Goal: Information Seeking & Learning: Check status

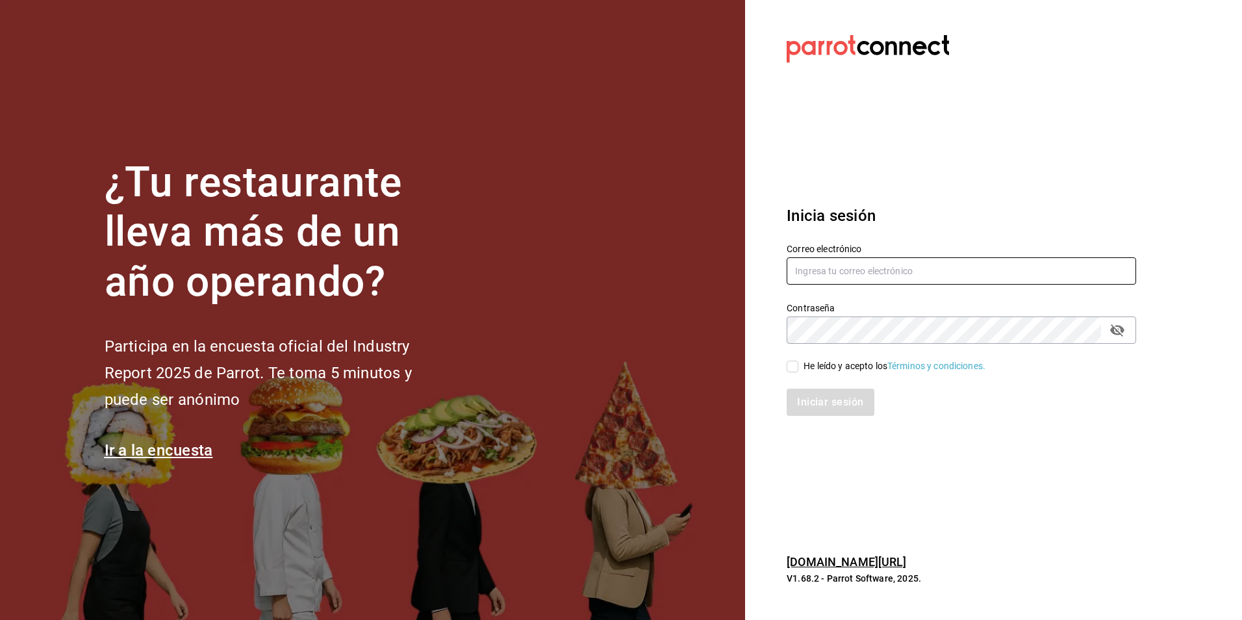
type input "[EMAIL_ADDRESS][PERSON_NAME][DOMAIN_NAME]"
click at [800, 370] on span "He leído y acepto los Términos y condiciones." at bounding box center [891, 366] width 187 height 14
click at [798, 370] on input "He leído y acepto los Términos y condiciones." at bounding box center [793, 367] width 12 height 12
checkbox input "true"
click at [826, 411] on button "Iniciar sesión" at bounding box center [831, 401] width 88 height 27
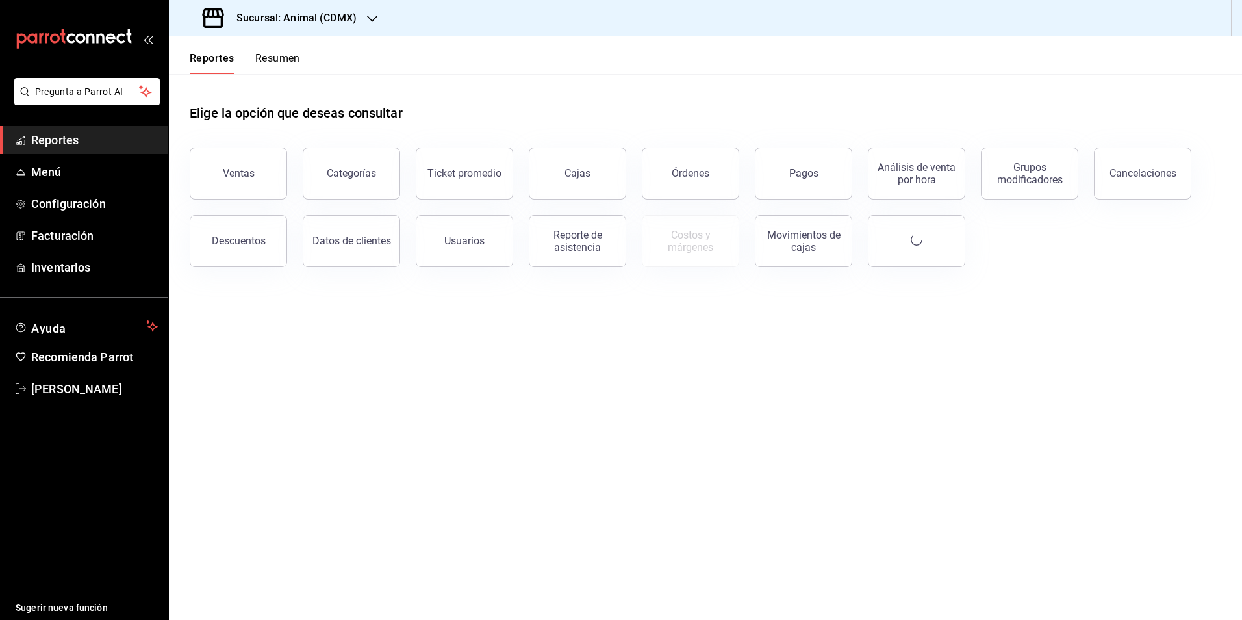
drag, startPoint x: 1106, startPoint y: 334, endPoint x: 1092, endPoint y: 284, distance: 51.8
click at [1104, 333] on main "Elige la opción que deseas consultar Ventas Categorías Ticket promedio Cajas Ór…" at bounding box center [705, 347] width 1073 height 546
click at [289, 27] on div "Sucursal: Animal (CDMX)" at bounding box center [280, 18] width 203 height 36
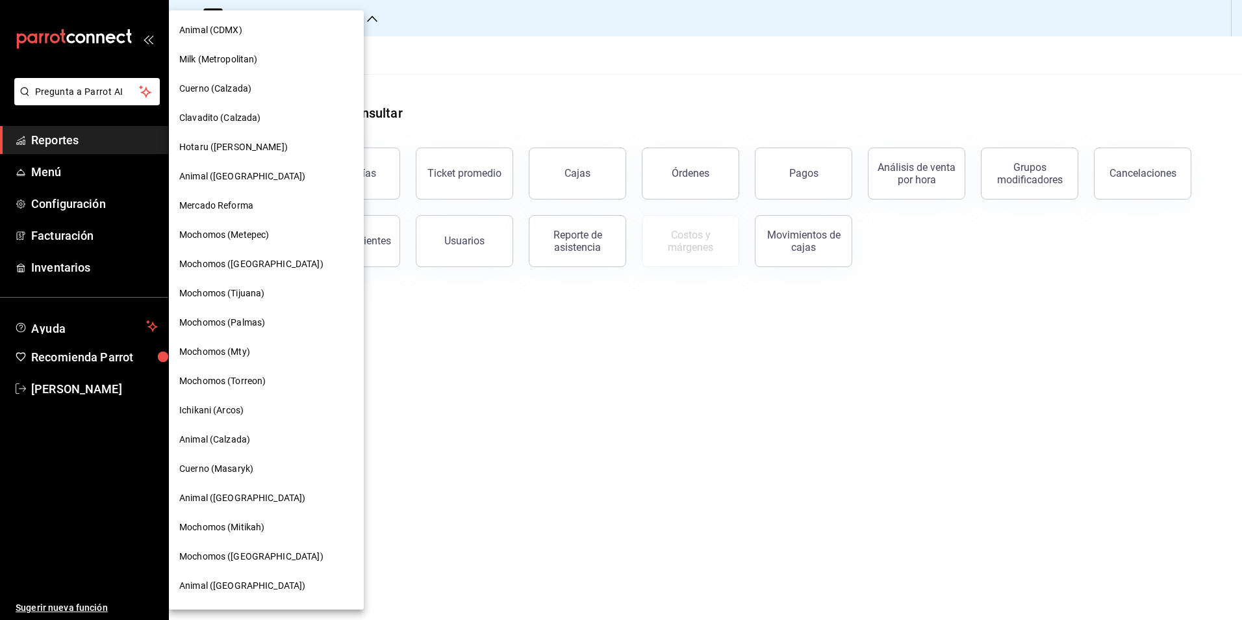
click at [92, 386] on div at bounding box center [621, 310] width 1242 height 620
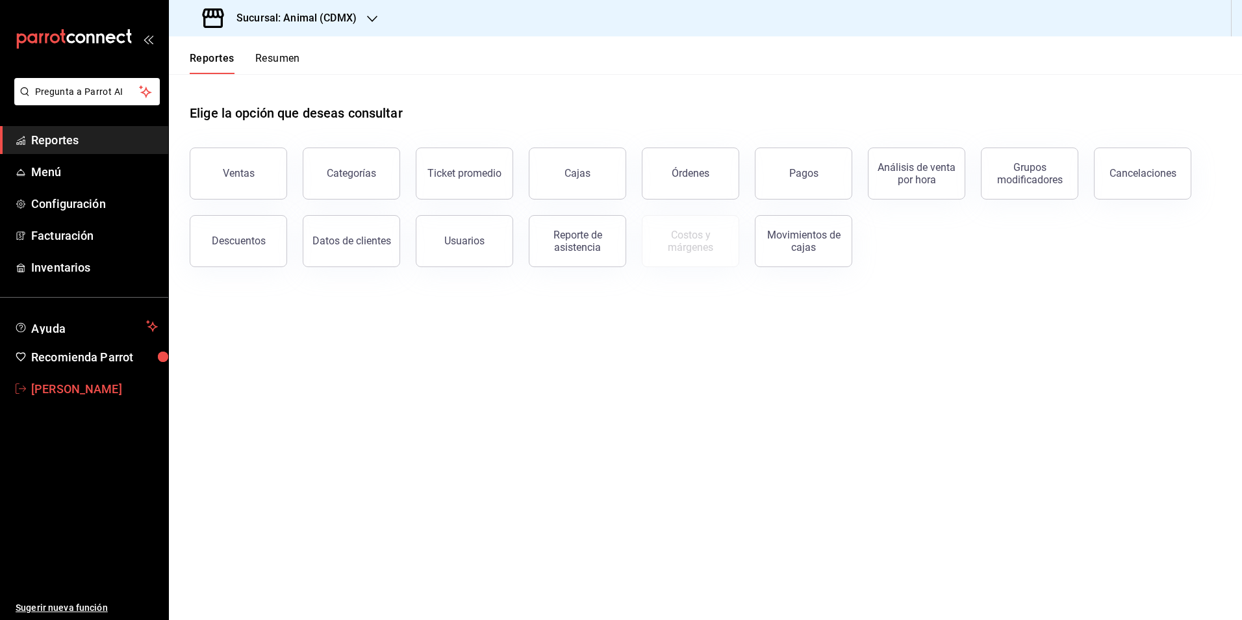
click at [36, 388] on span "[PERSON_NAME]" at bounding box center [94, 389] width 127 height 18
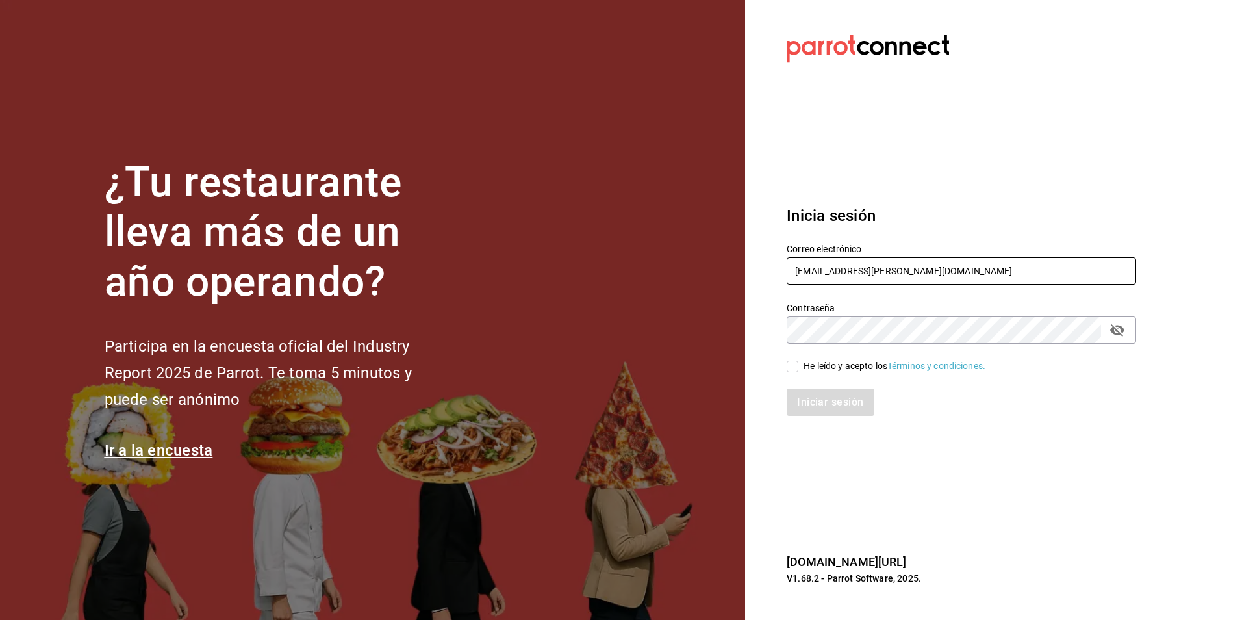
click at [909, 272] on input "[EMAIL_ADDRESS][PERSON_NAME][DOMAIN_NAME]" at bounding box center [962, 270] width 350 height 27
type input "[PERSON_NAME][EMAIL_ADDRESS][DOMAIN_NAME]"
click at [796, 374] on div "Iniciar sesión" at bounding box center [953, 394] width 365 height 43
click at [793, 362] on input "He leído y acepto los Términos y condiciones." at bounding box center [793, 367] width 12 height 12
checkbox input "true"
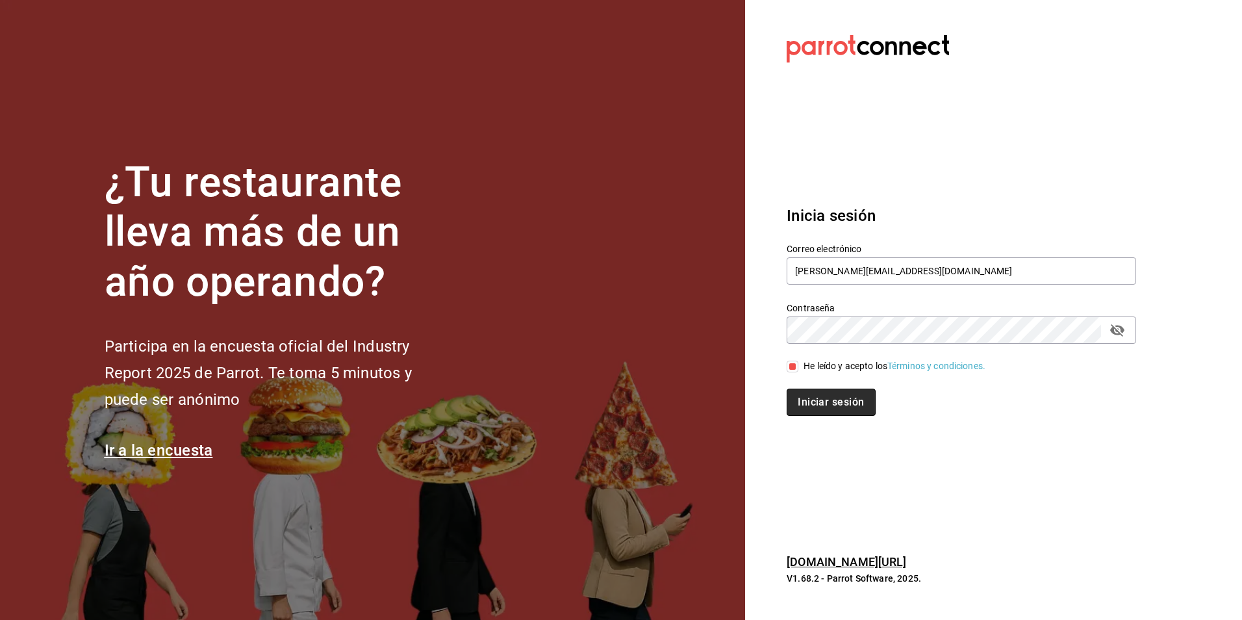
click at [824, 410] on button "Iniciar sesión" at bounding box center [831, 401] width 88 height 27
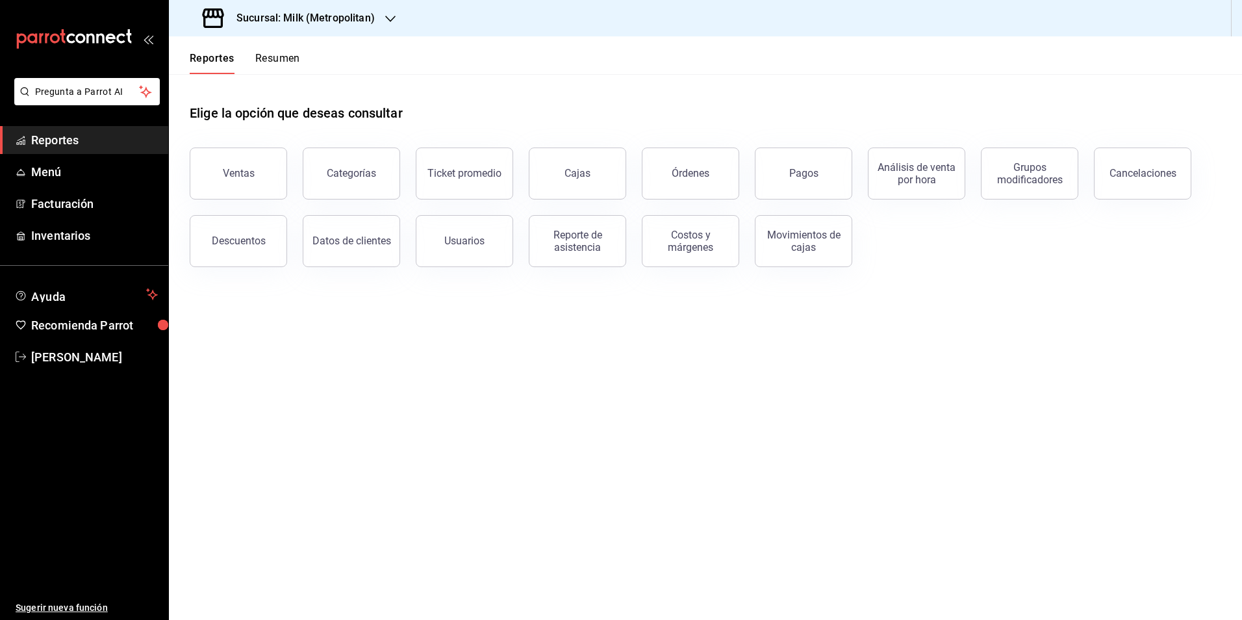
click at [281, 24] on h3 "Sucursal: Milk (Metropolitan)" at bounding box center [300, 18] width 149 height 16
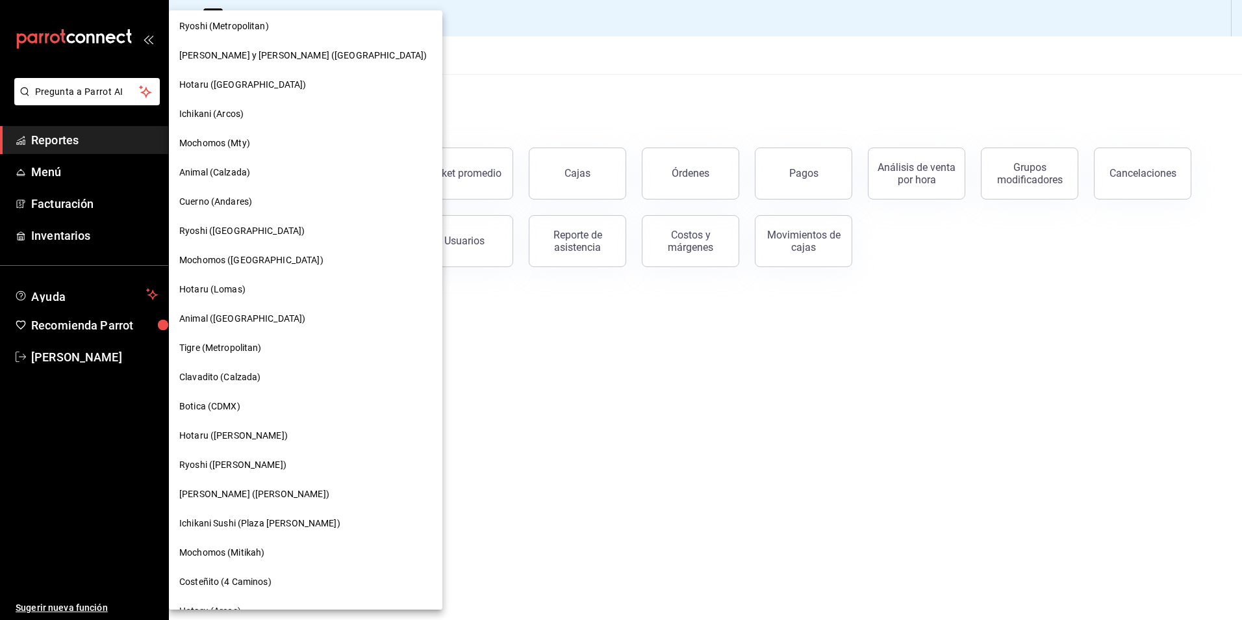
scroll to position [130, 0]
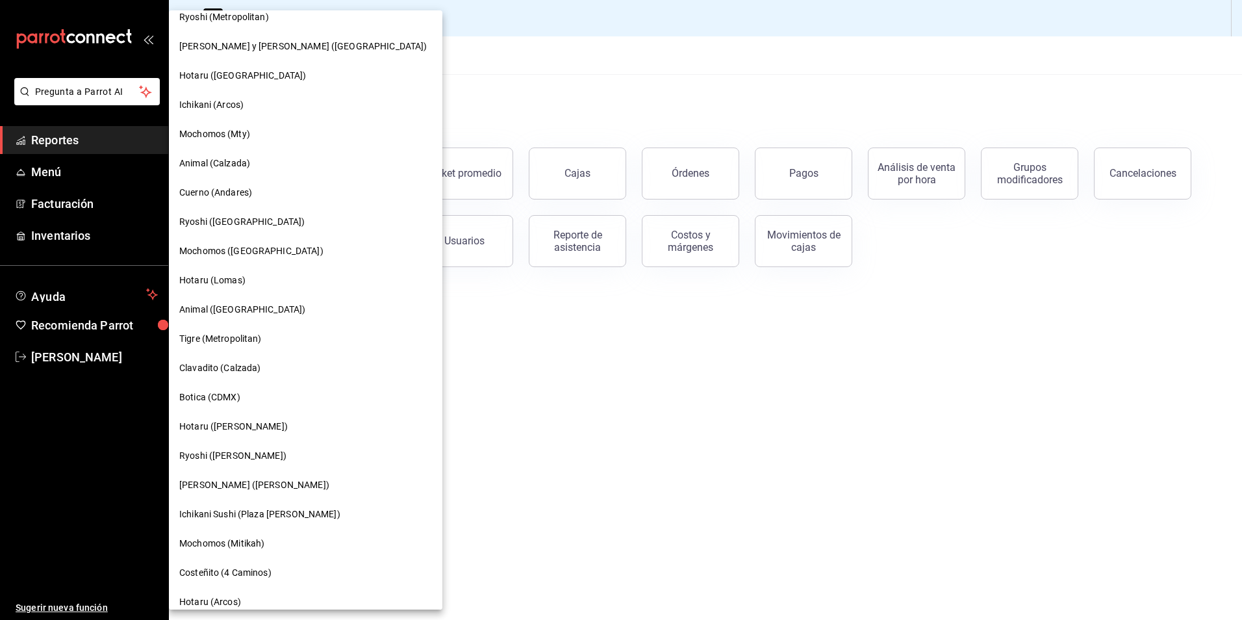
click at [266, 140] on div "Mochomos (Mty)" at bounding box center [305, 134] width 253 height 14
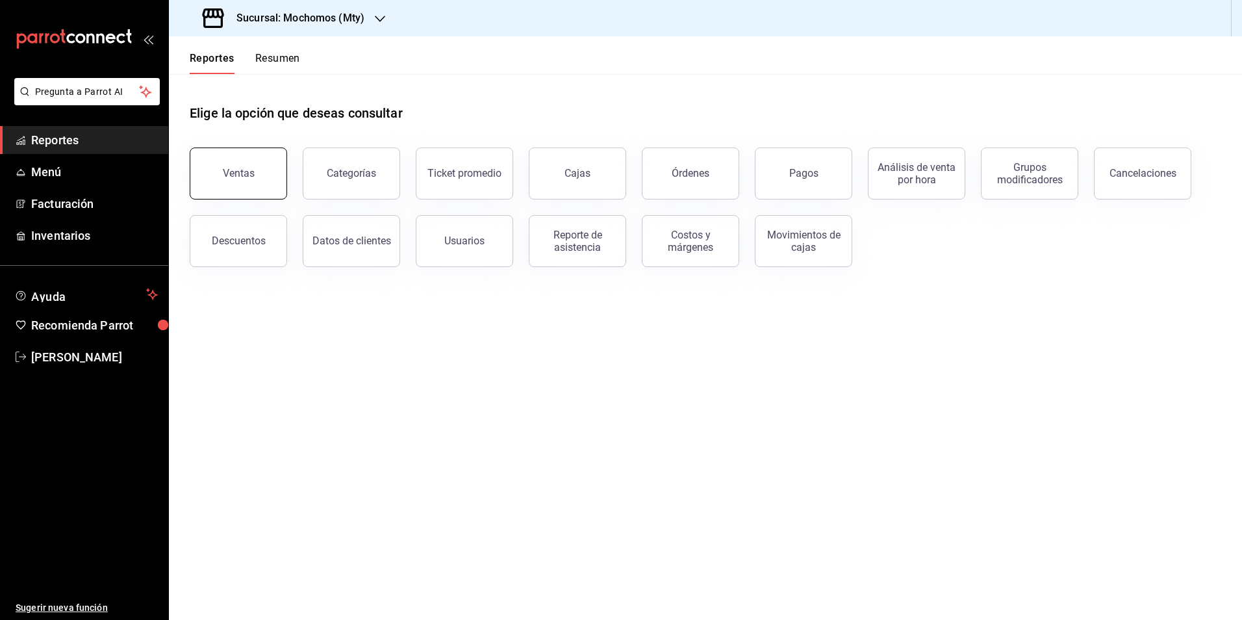
click at [283, 174] on div "Ventas" at bounding box center [230, 166] width 113 height 68
click at [259, 171] on button "Ventas" at bounding box center [238, 173] width 97 height 52
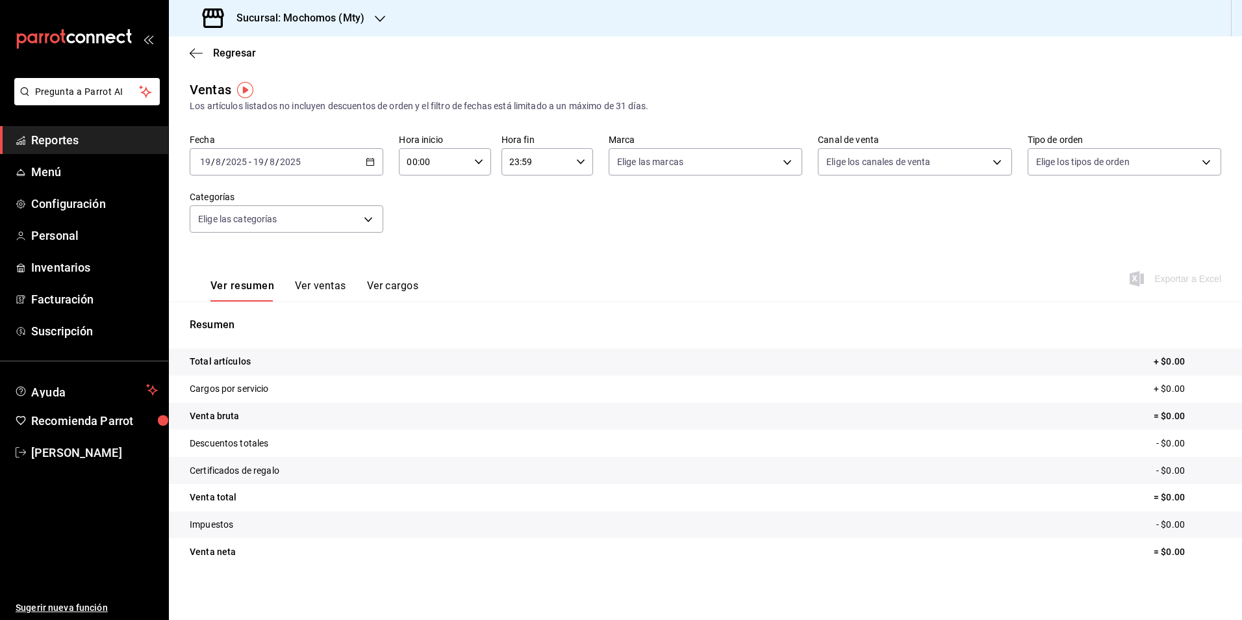
click at [362, 158] on div "2025-08-19 19 / 8 / 2025 - 2025-08-19 19 / 8 / 2025" at bounding box center [287, 161] width 194 height 27
click at [259, 312] on span "Rango de fechas" at bounding box center [251, 318] width 101 height 14
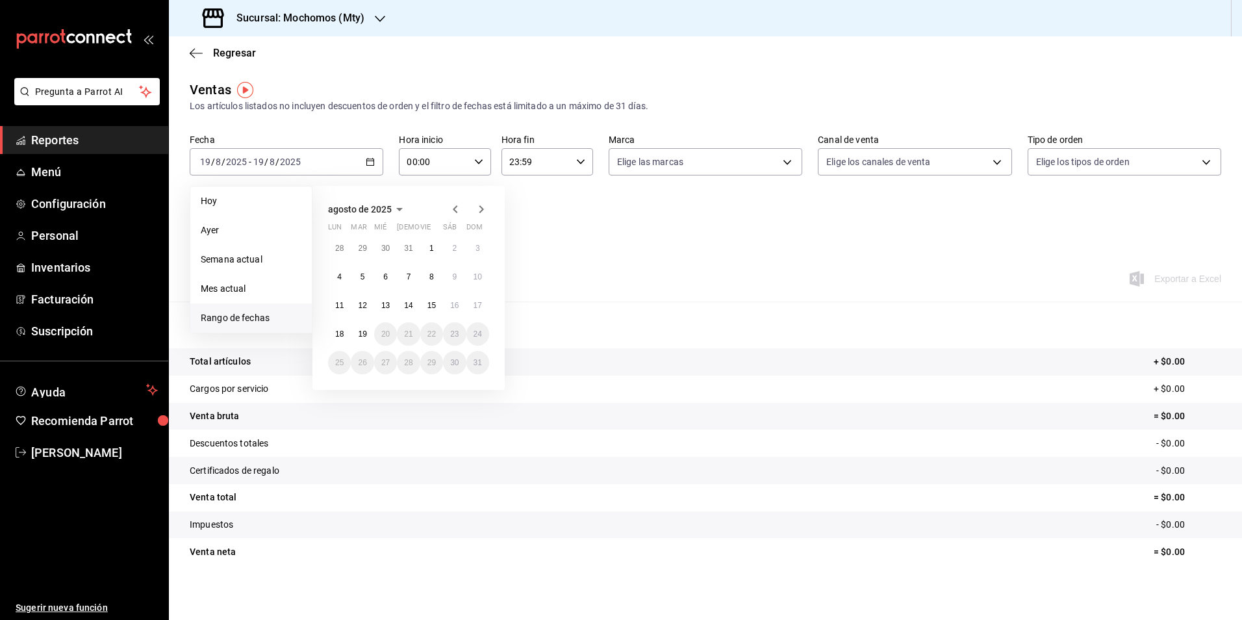
click at [455, 207] on icon "button" at bounding box center [456, 209] width 16 height 16
click at [414, 340] on div "28 29 30 31 1 2 3 4 5 6 7 8 9 10 11 12 13 14 15 16 17 18 19 20 21 22 23 24 25 2…" at bounding box center [408, 305] width 161 height 138
click at [457, 209] on icon "button" at bounding box center [456, 209] width 16 height 16
click at [413, 357] on button "31" at bounding box center [408, 367] width 23 height 23
click at [431, 363] on abbr "1" at bounding box center [431, 367] width 5 height 9
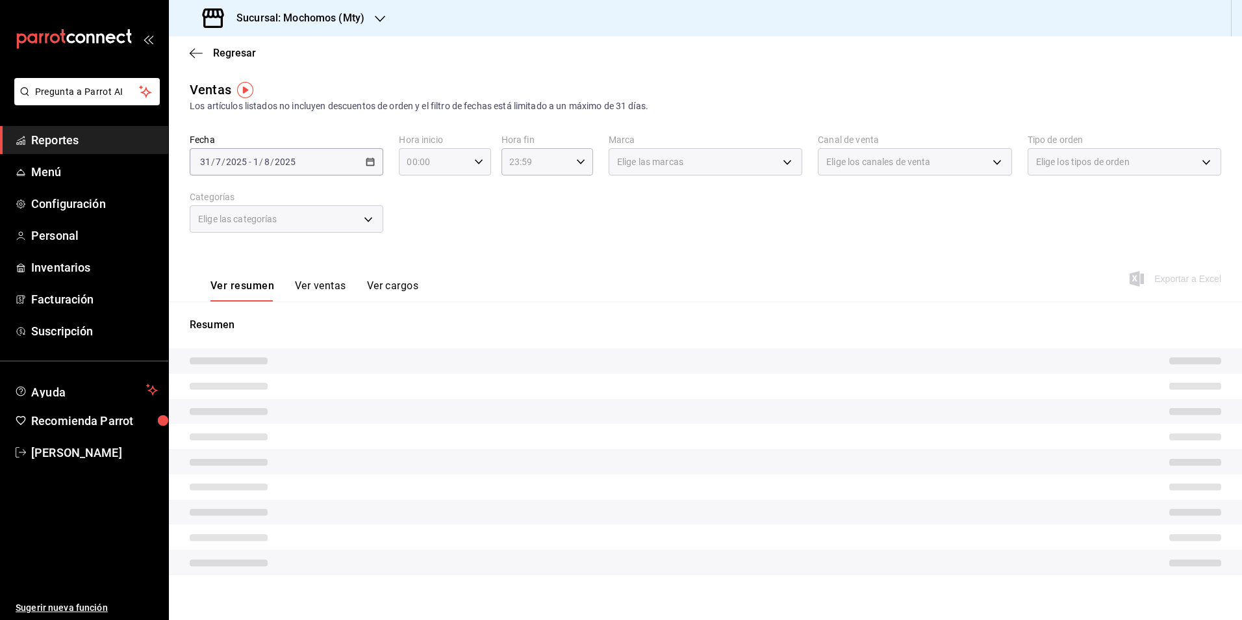
click at [474, 163] on icon "button" at bounding box center [478, 161] width 9 height 9
click at [426, 226] on button "05" at bounding box center [420, 221] width 40 height 26
type input "05:00"
click at [428, 218] on span "05" at bounding box center [419, 221] width 25 height 10
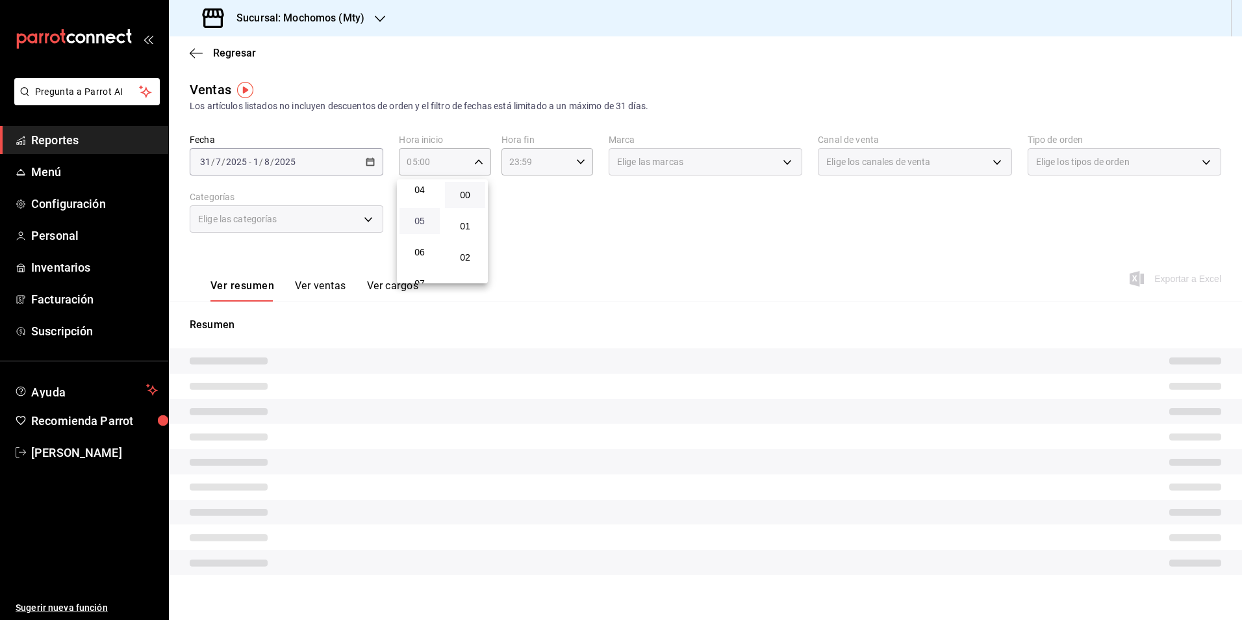
click at [429, 218] on span "05" at bounding box center [419, 221] width 25 height 10
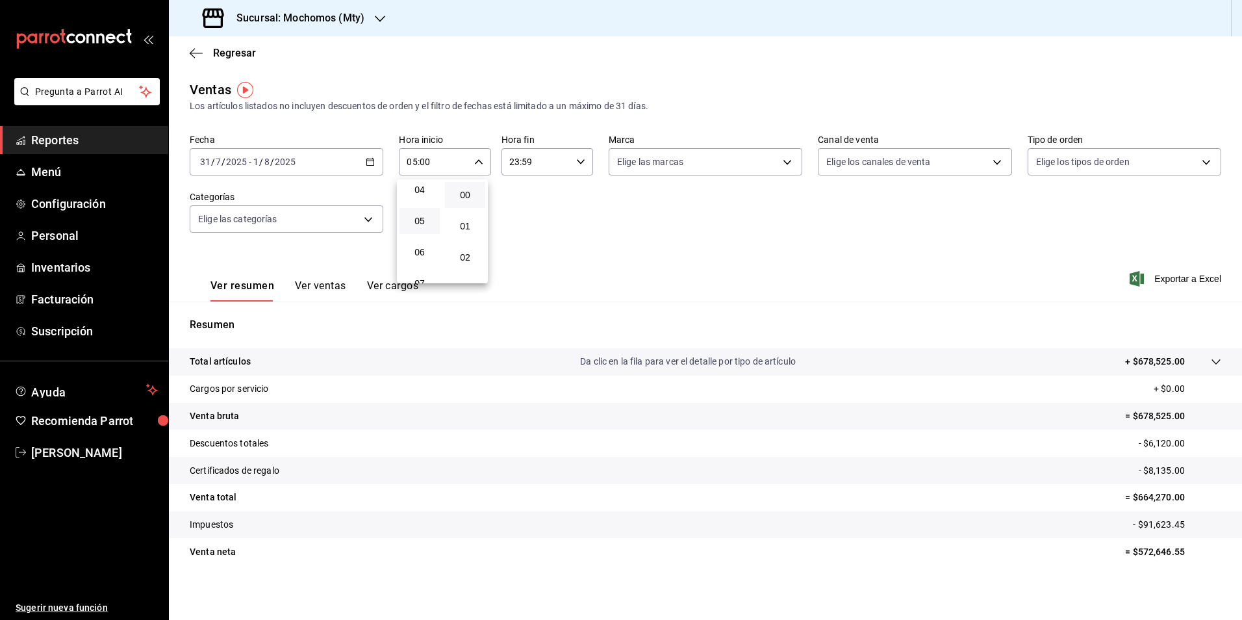
click at [571, 167] on div at bounding box center [621, 310] width 1242 height 620
click at [576, 158] on icon "button" at bounding box center [580, 161] width 9 height 9
click at [194, 64] on div at bounding box center [621, 310] width 1242 height 620
click at [194, 56] on icon "button" at bounding box center [192, 53] width 5 height 10
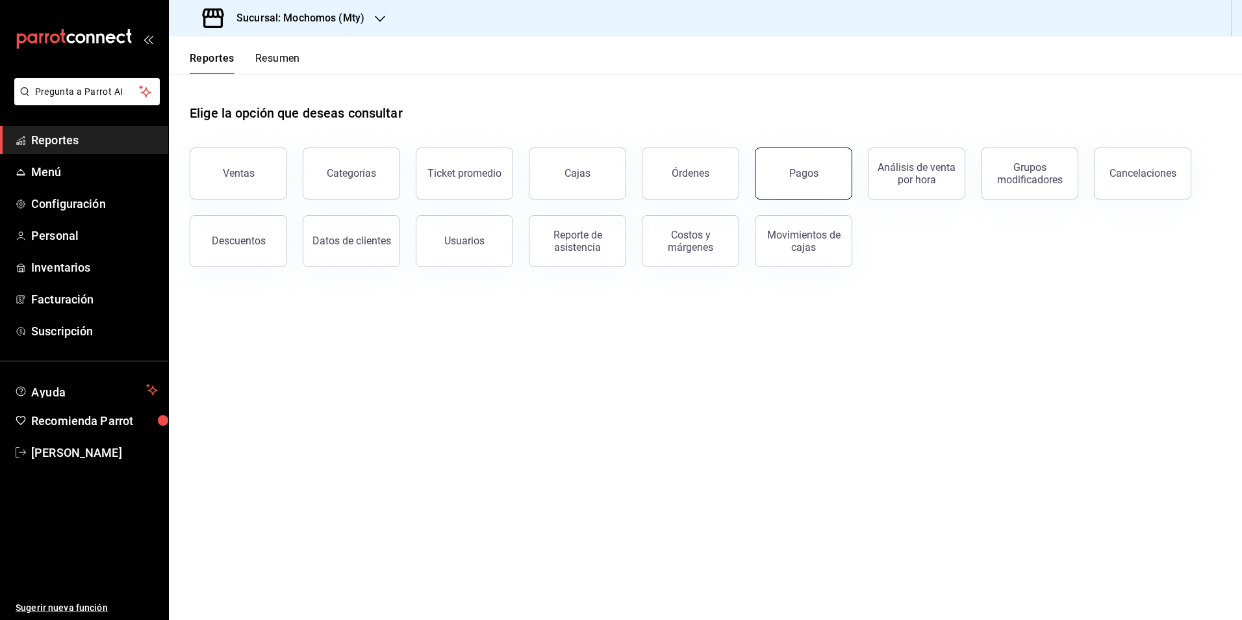
click at [778, 175] on button "Pagos" at bounding box center [803, 173] width 97 height 52
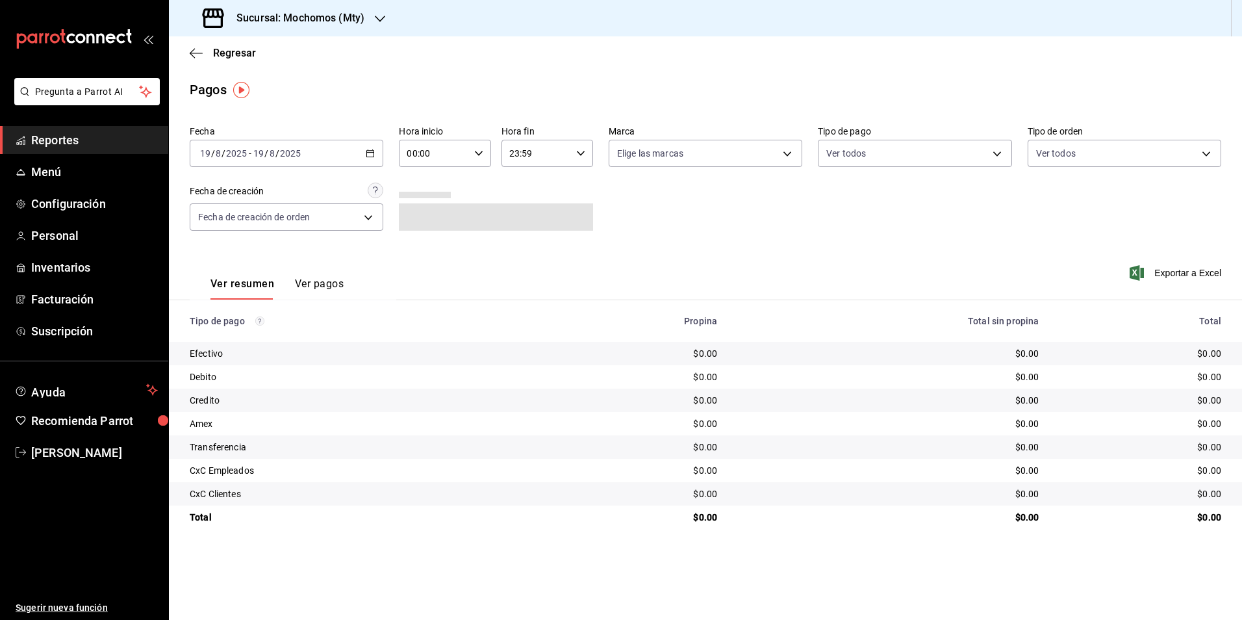
click at [375, 148] on div "2025-08-19 19 / 8 / 2025 - 2025-08-19 19 / 8 / 2025" at bounding box center [287, 153] width 194 height 27
click at [244, 341] on span "Rango de fechas" at bounding box center [251, 339] width 101 height 14
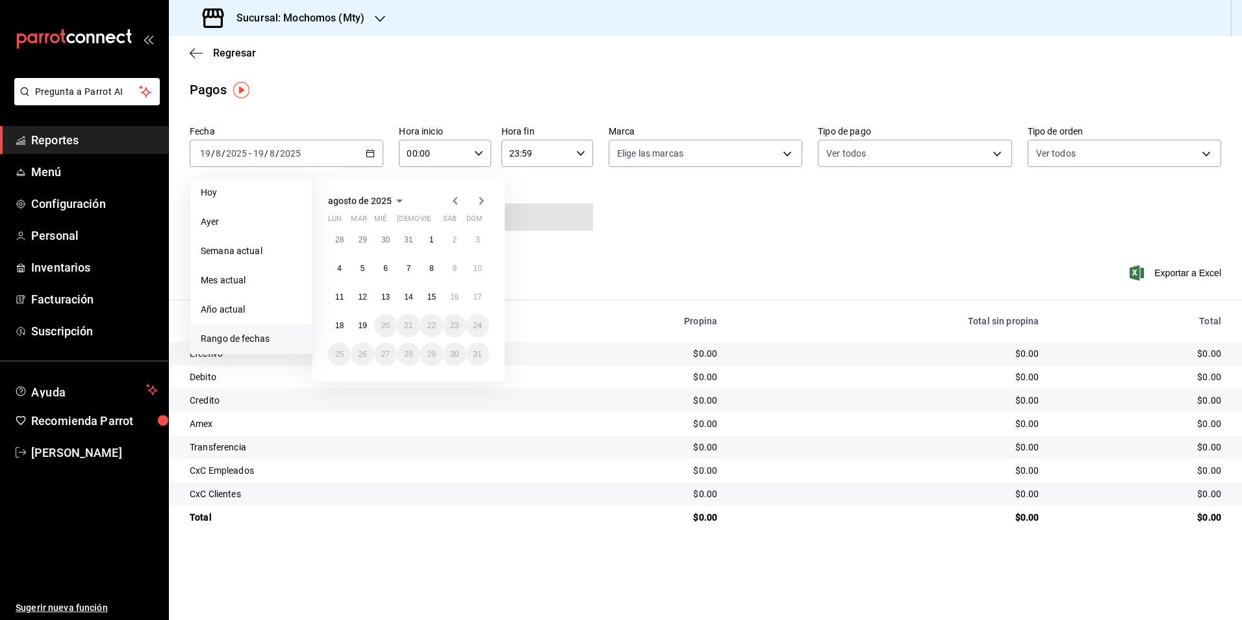
click at [465, 199] on div at bounding box center [469, 201] width 42 height 16
click at [463, 203] on div at bounding box center [469, 201] width 42 height 16
click at [414, 244] on button "31" at bounding box center [408, 239] width 23 height 23
click at [429, 362] on button "1" at bounding box center [431, 359] width 23 height 23
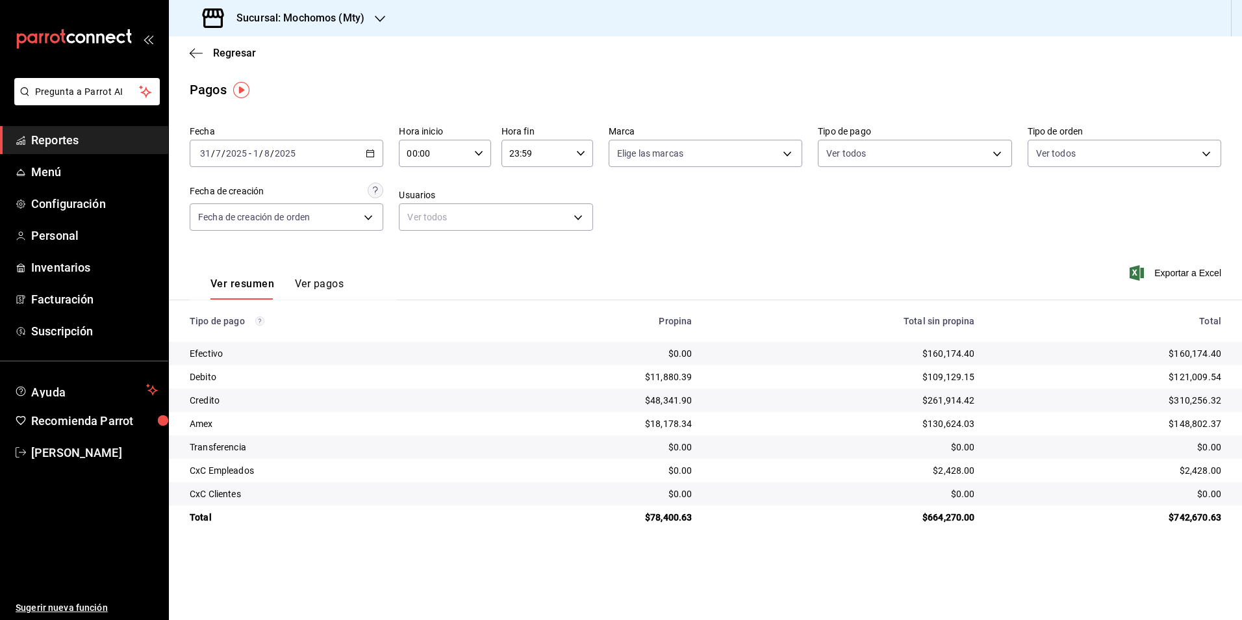
click at [480, 155] on icon "button" at bounding box center [478, 153] width 9 height 9
drag, startPoint x: 422, startPoint y: 222, endPoint x: 472, endPoint y: 190, distance: 59.1
click at [424, 223] on button "05" at bounding box center [421, 212] width 41 height 26
type input "05:00"
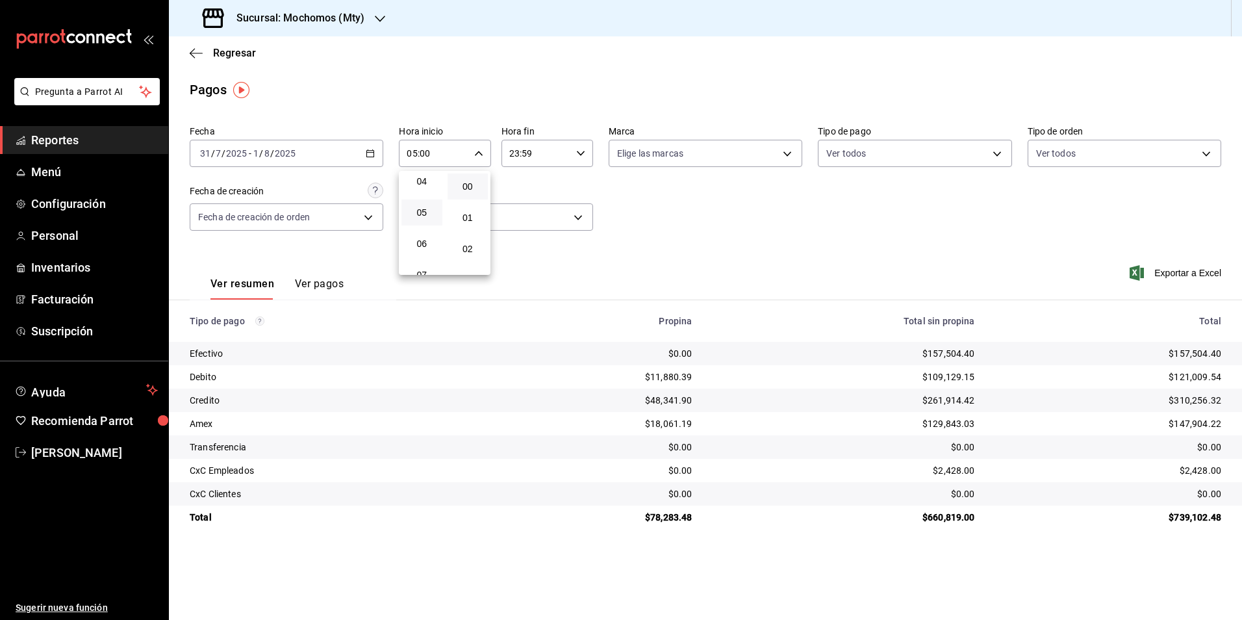
click at [572, 158] on div at bounding box center [621, 310] width 1242 height 620
click at [580, 154] on \(Stroke\) "button" at bounding box center [581, 153] width 8 height 5
click at [529, 227] on button "05" at bounding box center [524, 218] width 41 height 26
click at [578, 193] on button "00" at bounding box center [570, 186] width 41 height 26
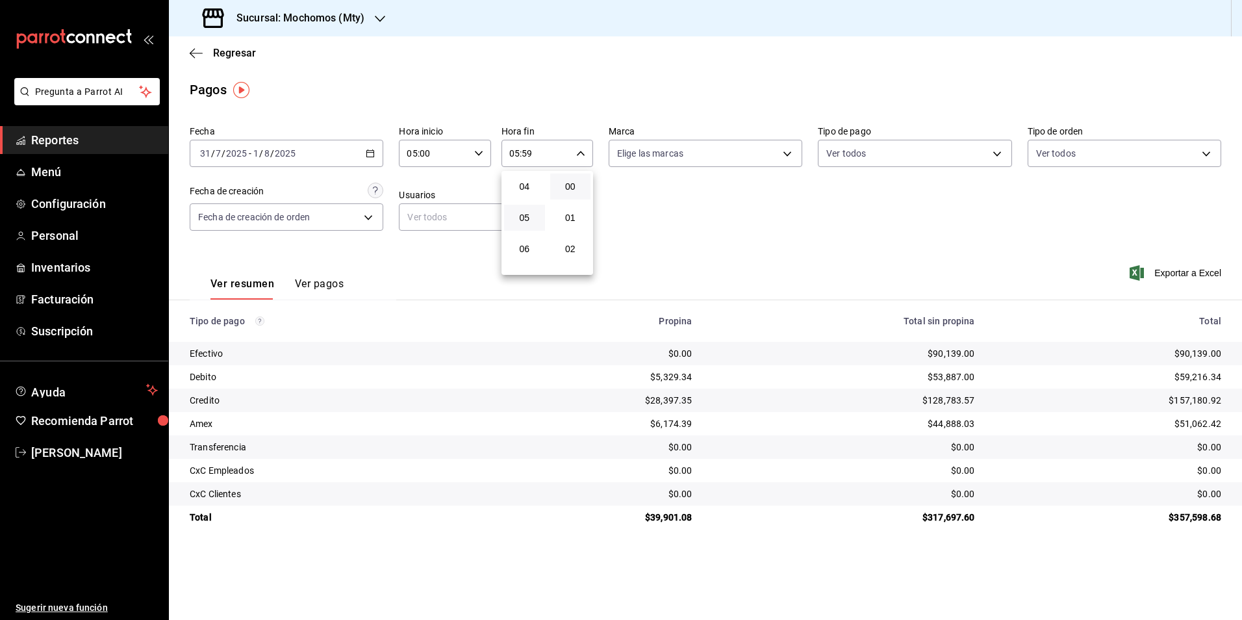
type input "05:00"
click at [950, 283] on div at bounding box center [621, 310] width 1242 height 620
click at [678, 378] on div "$5,329.34" at bounding box center [598, 376] width 188 height 13
drag, startPoint x: 678, startPoint y: 378, endPoint x: 754, endPoint y: 314, distance: 98.7
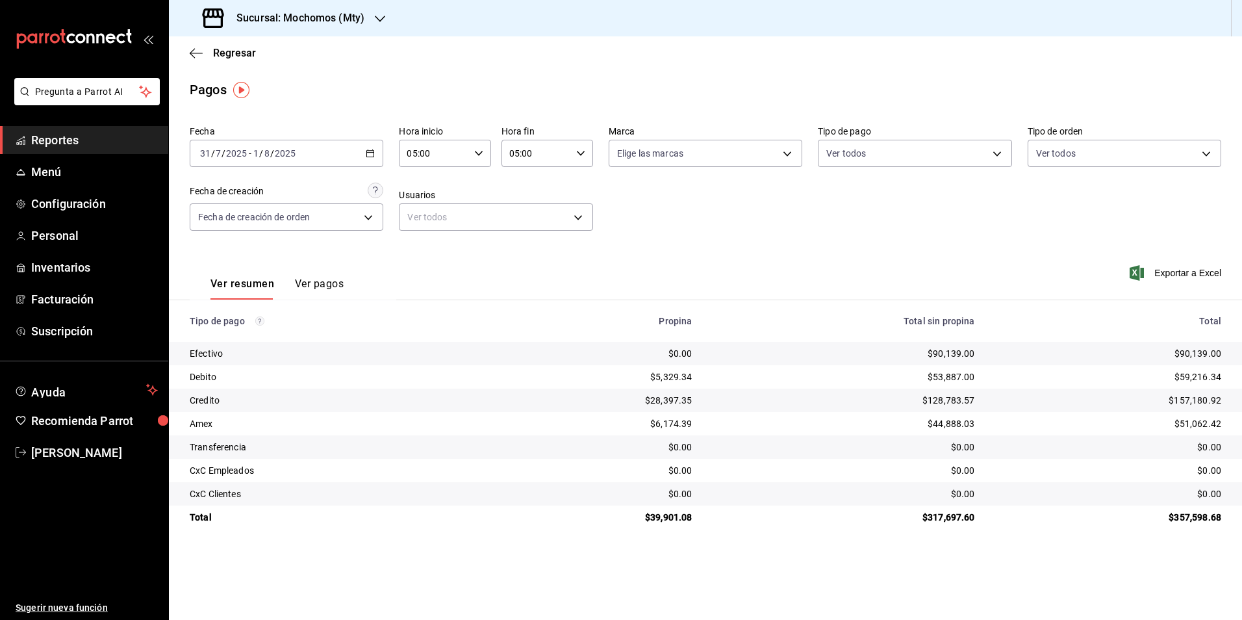
click at [754, 314] on th "Total sin propina" at bounding box center [844, 321] width 283 height 42
click at [1206, 350] on div "$90,139.00" at bounding box center [1108, 353] width 225 height 13
drag, startPoint x: 1206, startPoint y: 350, endPoint x: 1196, endPoint y: 323, distance: 29.0
click at [1196, 323] on div "Total" at bounding box center [1108, 321] width 225 height 10
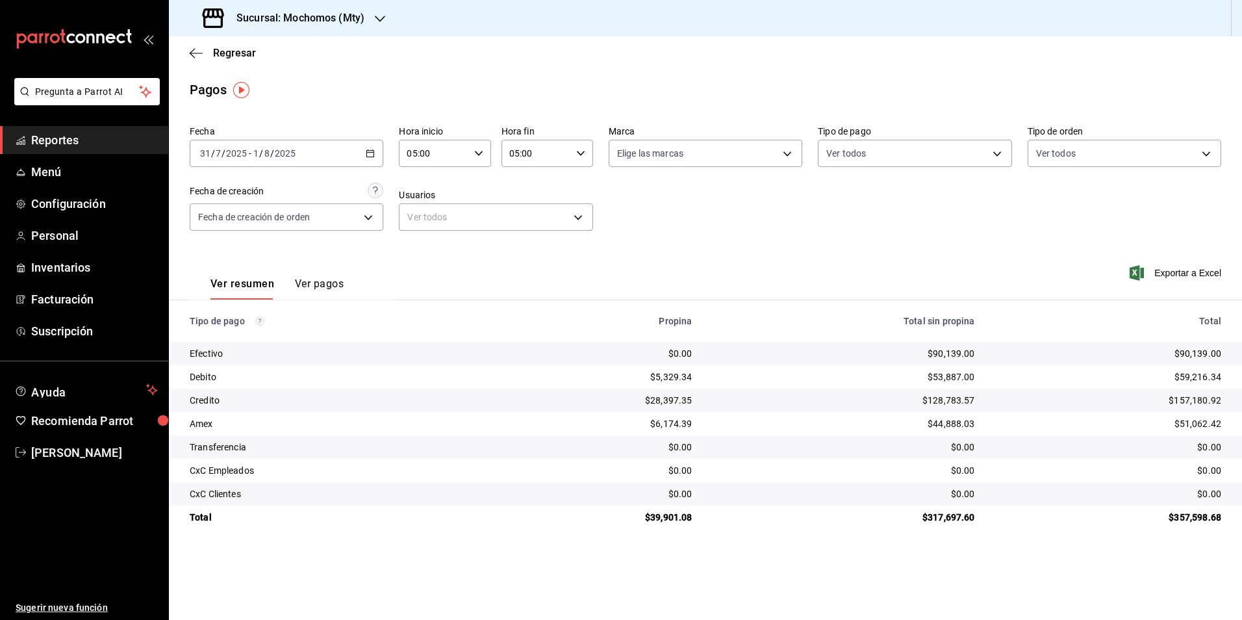
click at [1204, 350] on div "$90,139.00" at bounding box center [1108, 353] width 225 height 13
drag, startPoint x: 1204, startPoint y: 350, endPoint x: 971, endPoint y: 312, distance: 236.3
click at [971, 312] on th "Total sin propina" at bounding box center [844, 321] width 283 height 42
click at [942, 377] on div "$53,887.00" at bounding box center [844, 376] width 262 height 13
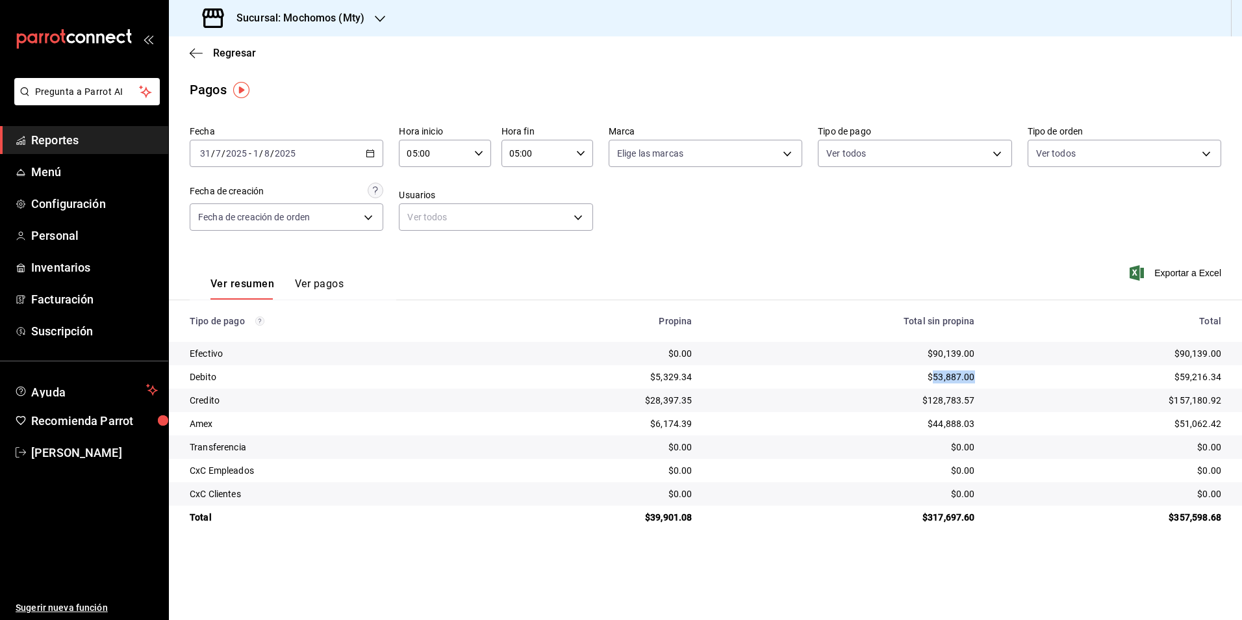
click at [942, 377] on div "$53,887.00" at bounding box center [844, 376] width 262 height 13
drag, startPoint x: 942, startPoint y: 377, endPoint x: 873, endPoint y: 472, distance: 116.7
click at [873, 472] on div "$0.00" at bounding box center [844, 470] width 262 height 13
click at [786, 258] on div "Ver resumen Ver pagos Exportar a Excel" at bounding box center [705, 280] width 1073 height 69
click at [960, 373] on div "$53,887.00" at bounding box center [844, 376] width 262 height 13
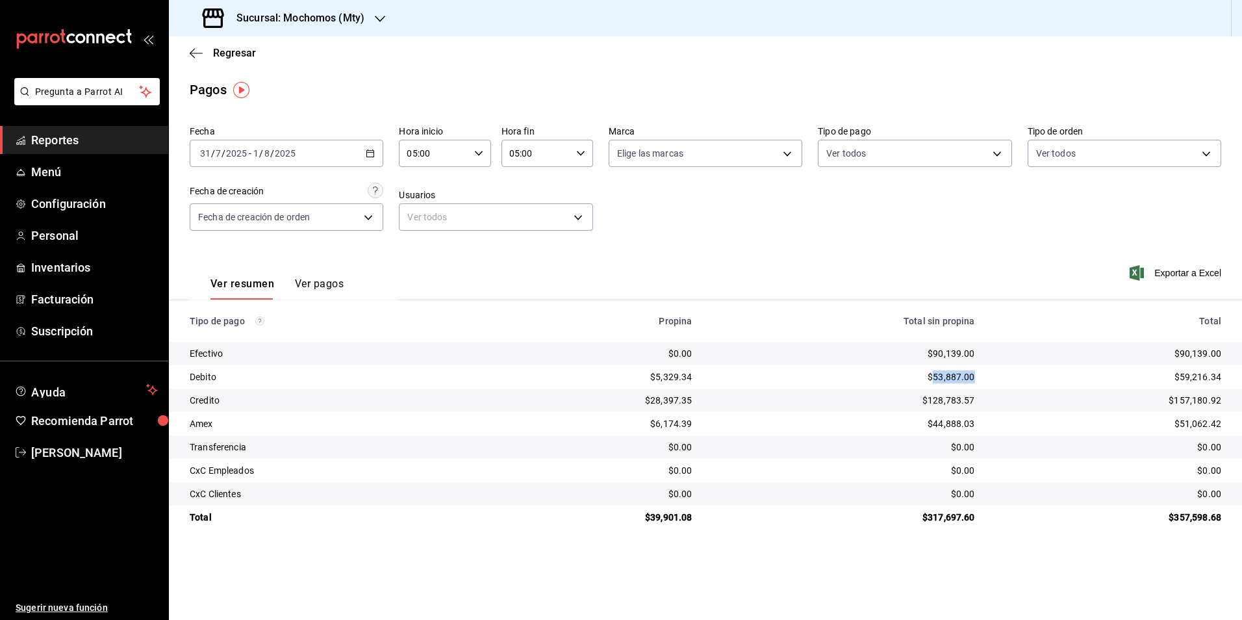
click at [960, 373] on div "$53,887.00" at bounding box center [844, 376] width 262 height 13
copy div "53,887.00"
drag, startPoint x: 906, startPoint y: 351, endPoint x: 967, endPoint y: 389, distance: 71.5
click at [906, 351] on div "$90,139.00" at bounding box center [844, 353] width 262 height 13
click at [1191, 375] on div "$59,216.34" at bounding box center [1108, 376] width 225 height 13
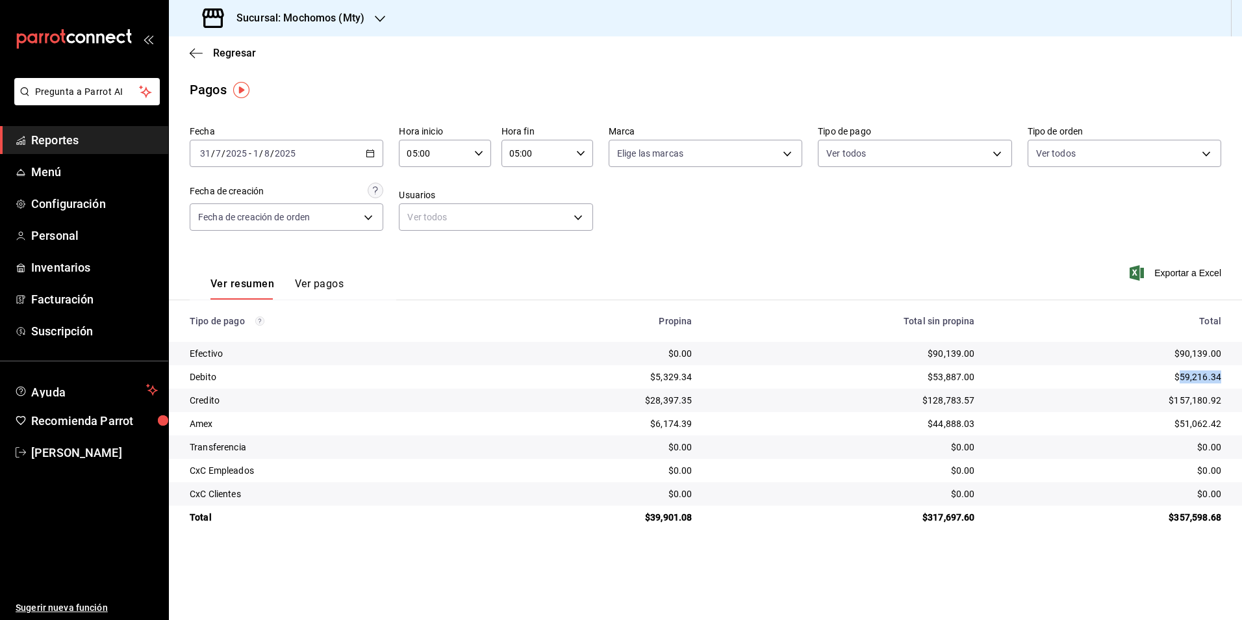
click at [1191, 375] on div "$59,216.34" at bounding box center [1108, 376] width 225 height 13
copy div "59,216.34"
click at [1187, 400] on div "$157,180.92" at bounding box center [1108, 400] width 225 height 13
click at [1202, 400] on div "$157,180.92" at bounding box center [1108, 400] width 225 height 13
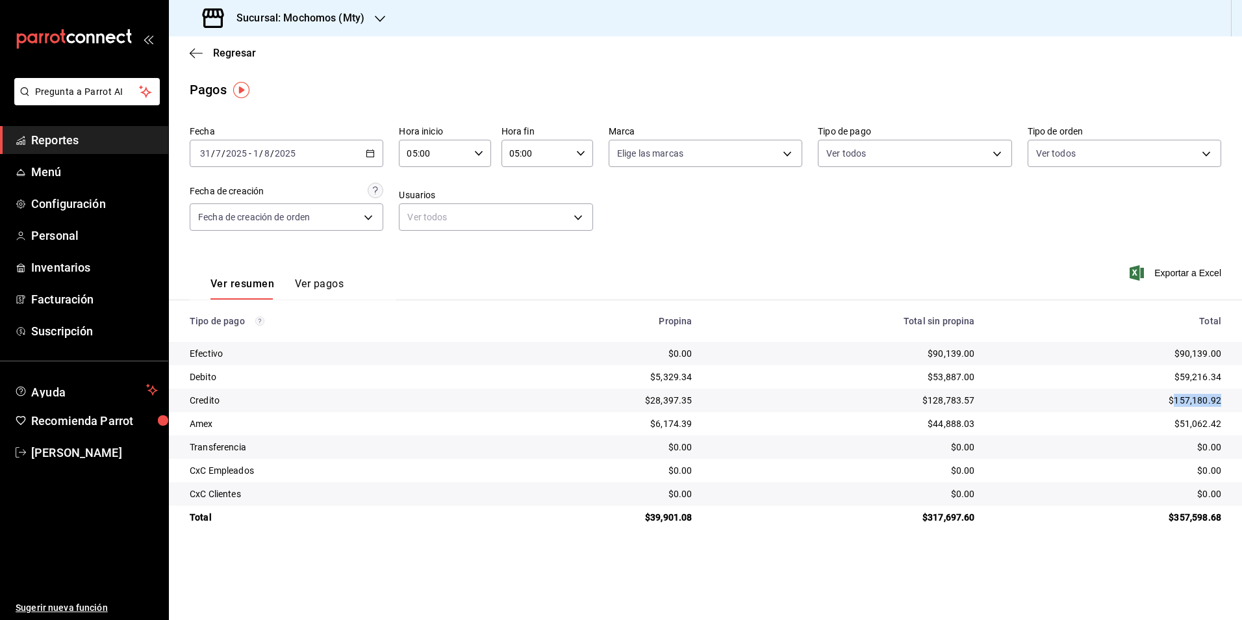
copy div "157,180.92"
click at [1187, 420] on div "$51,062.42" at bounding box center [1108, 423] width 225 height 13
copy div "51,062.42"
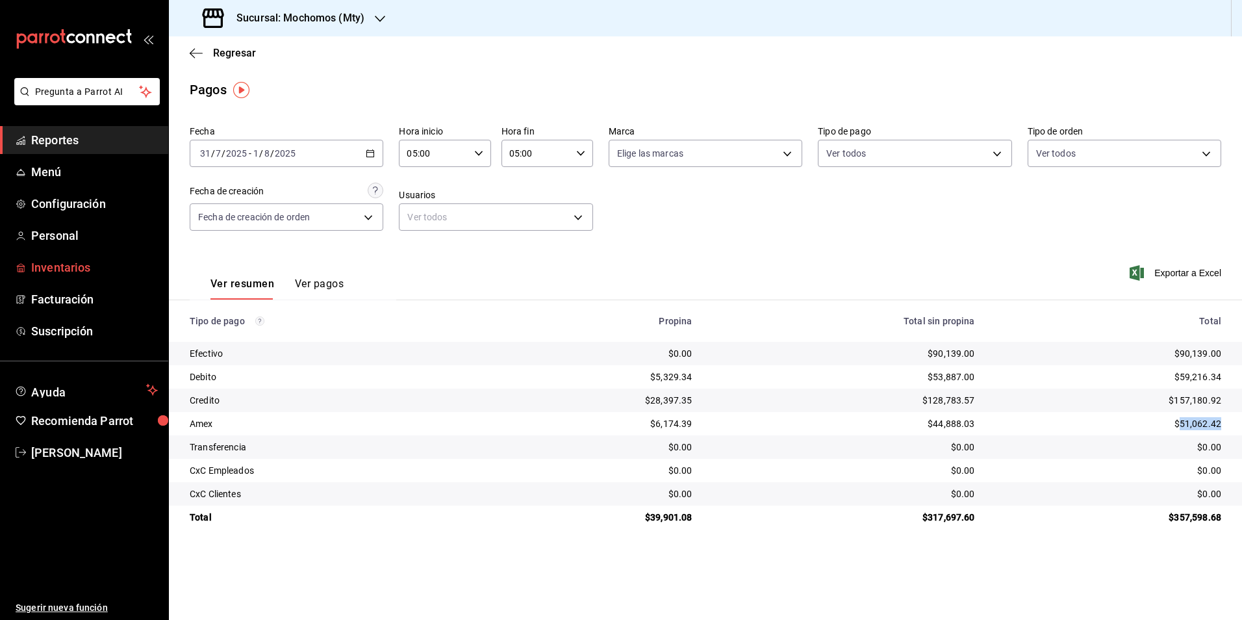
click at [146, 274] on span "Inventarios" at bounding box center [94, 268] width 127 height 18
